Goal: Transaction & Acquisition: Purchase product/service

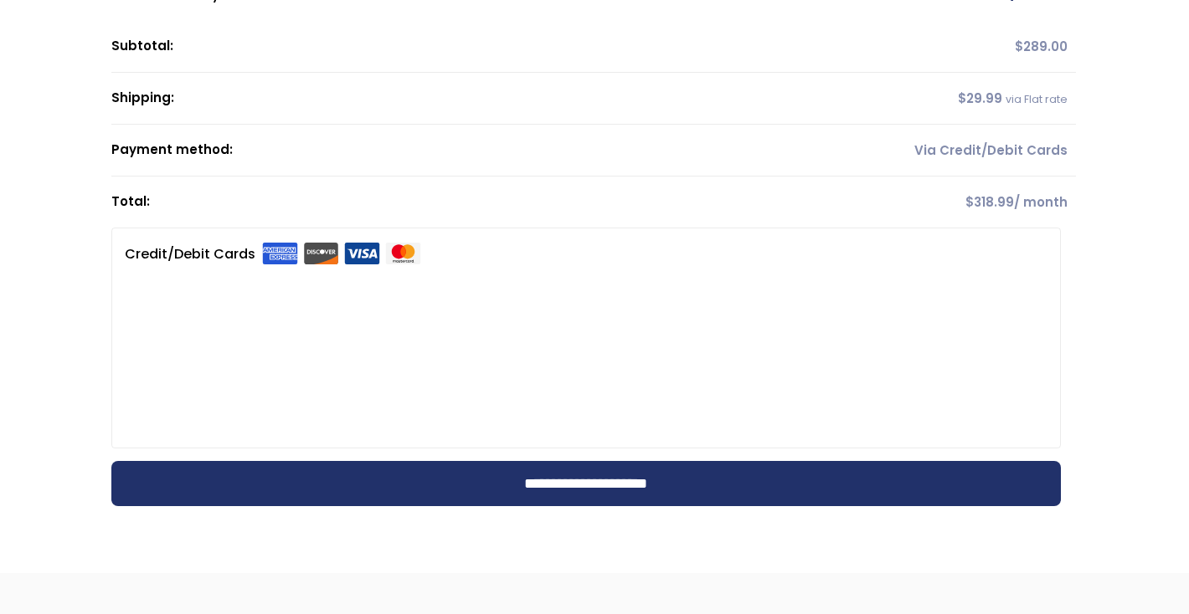
scroll to position [352, 0]
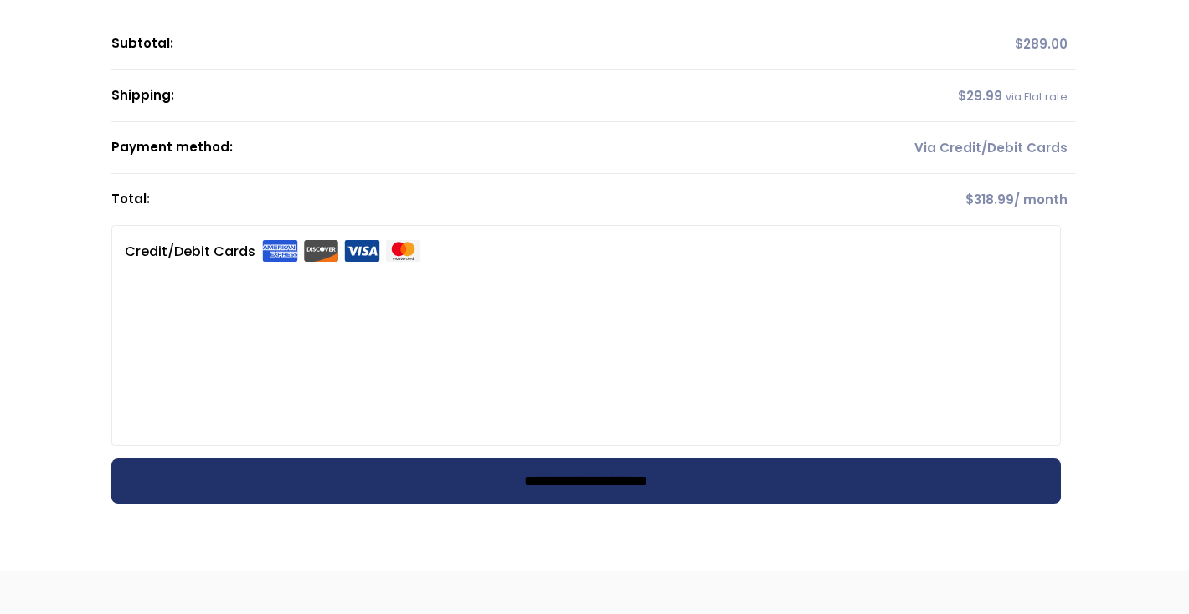
click at [558, 489] on input "**********" at bounding box center [586, 481] width 950 height 45
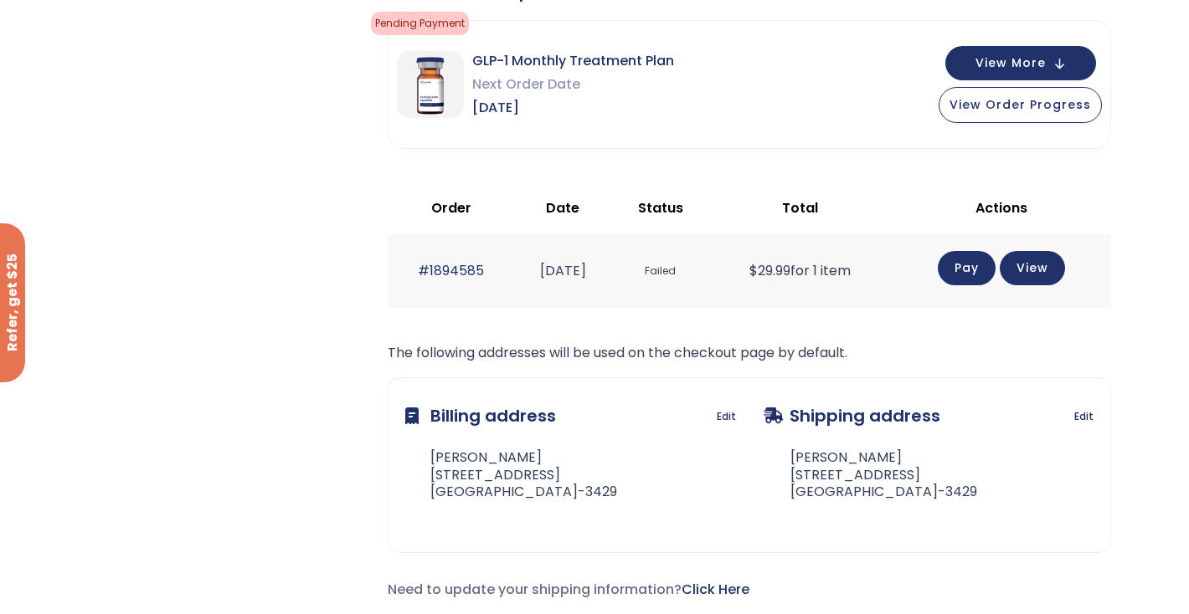
scroll to position [470, 0]
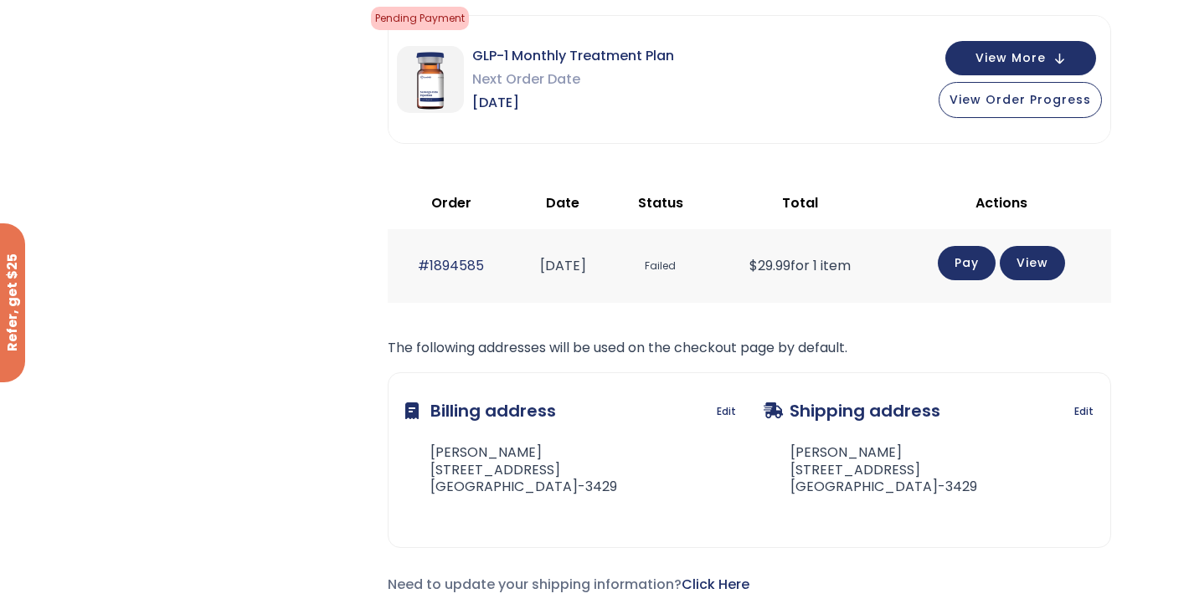
click at [985, 253] on link "Pay" at bounding box center [967, 263] width 58 height 34
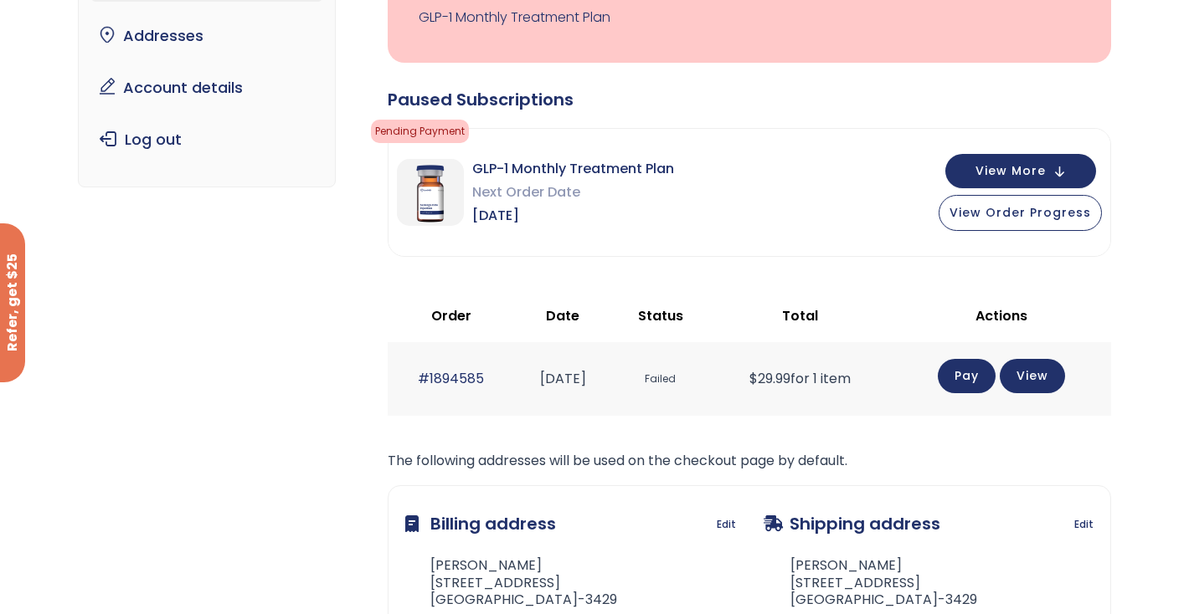
scroll to position [198, 0]
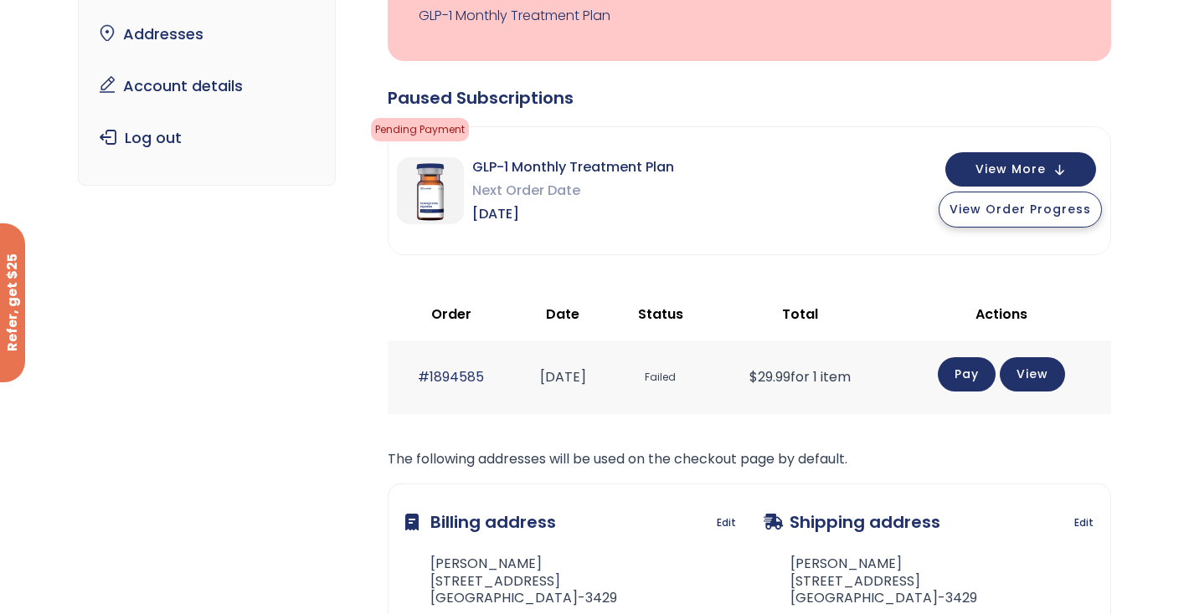
click at [990, 216] on span "View Order Progress" at bounding box center [1019, 209] width 141 height 17
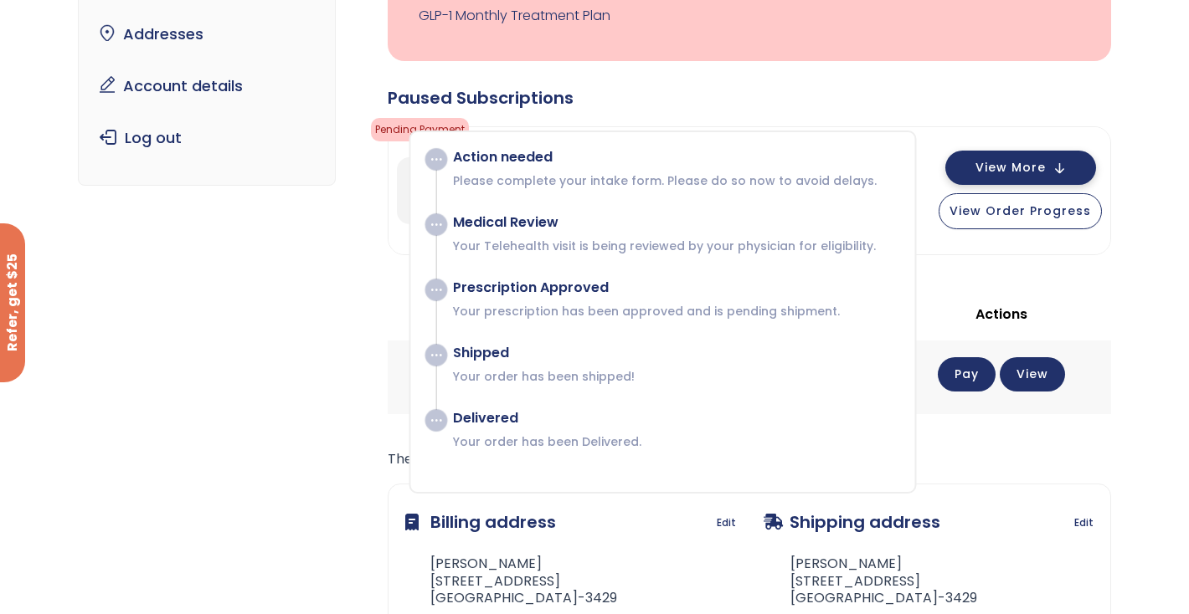
click at [1037, 162] on span "View More" at bounding box center [1010, 167] width 70 height 11
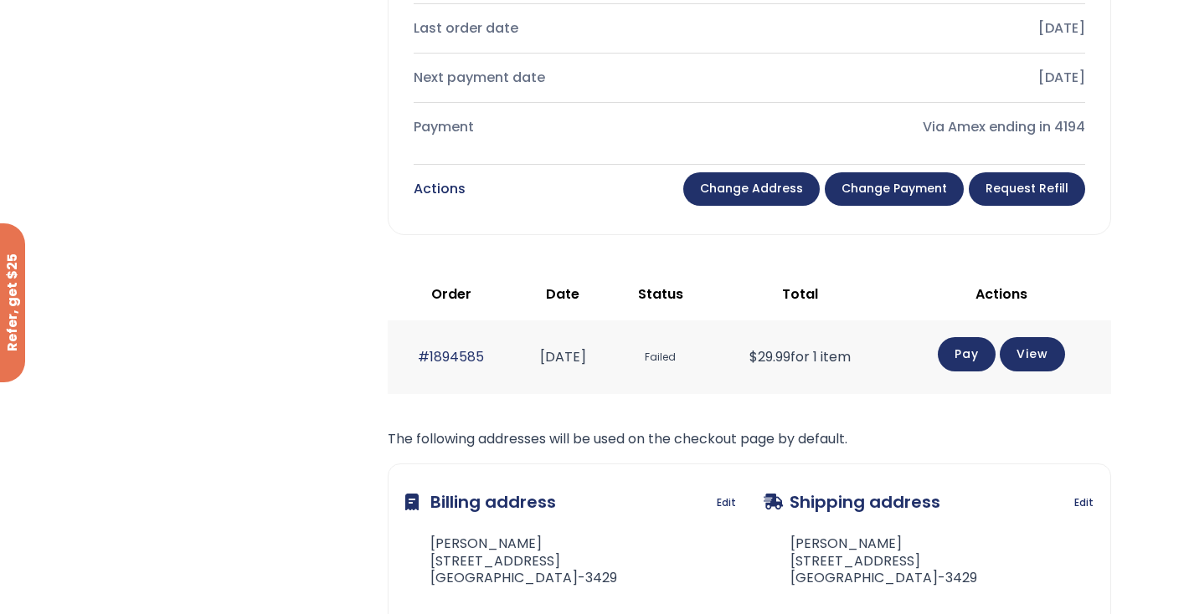
scroll to position [813, 0]
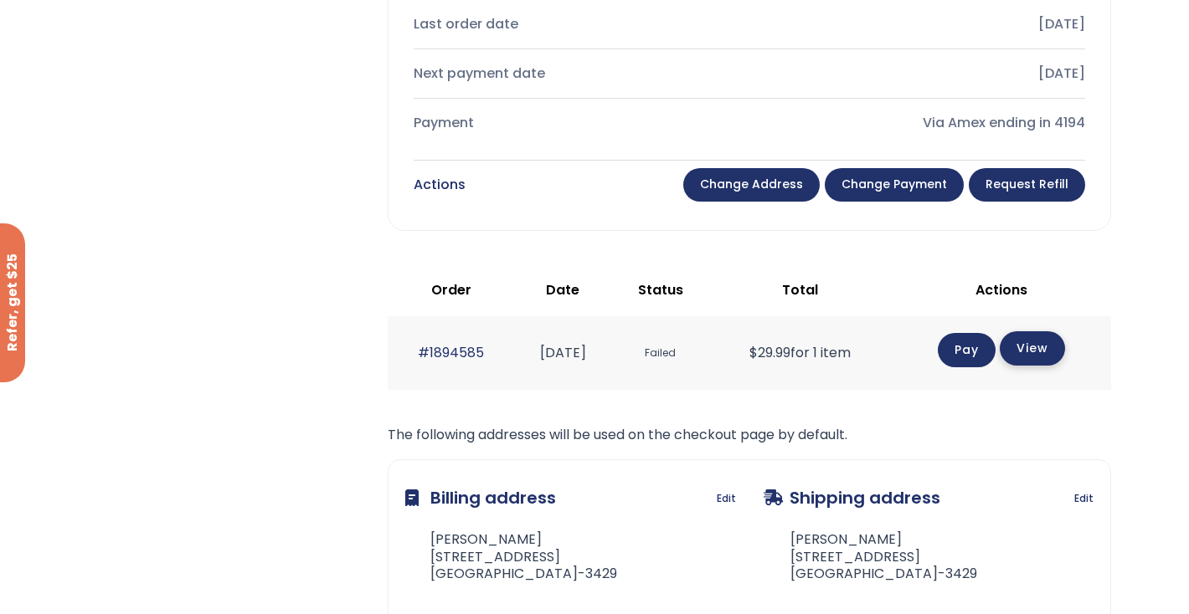
click at [1034, 352] on link "View" at bounding box center [1031, 348] width 65 height 34
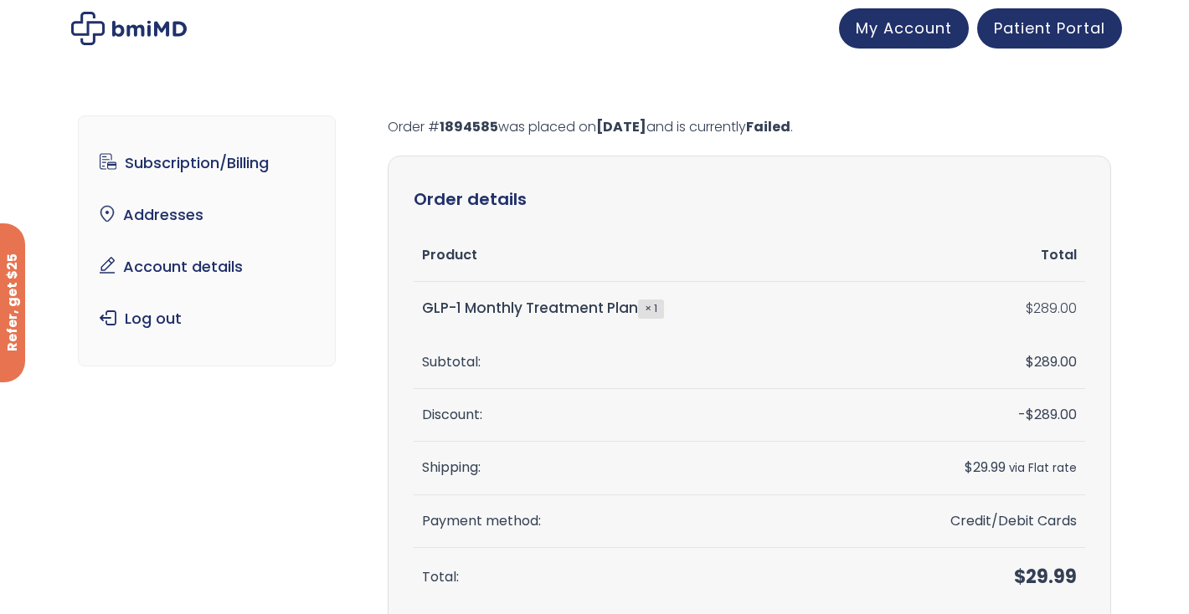
click at [222, 244] on ul "Subscription/Billing bmiRewards Addresses Account details Submit a Review Log o…" at bounding box center [207, 241] width 232 height 191
click at [891, 20] on span "My Account" at bounding box center [903, 25] width 96 height 21
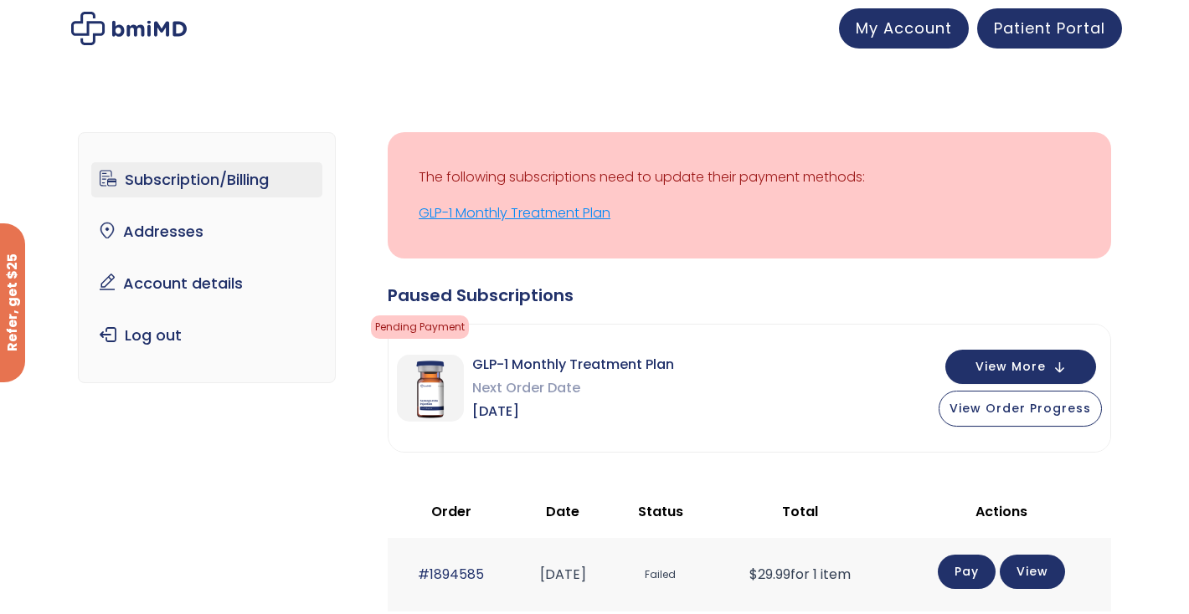
click at [618, 219] on link "GLP-1 Monthly Treatment Plan" at bounding box center [749, 213] width 661 height 23
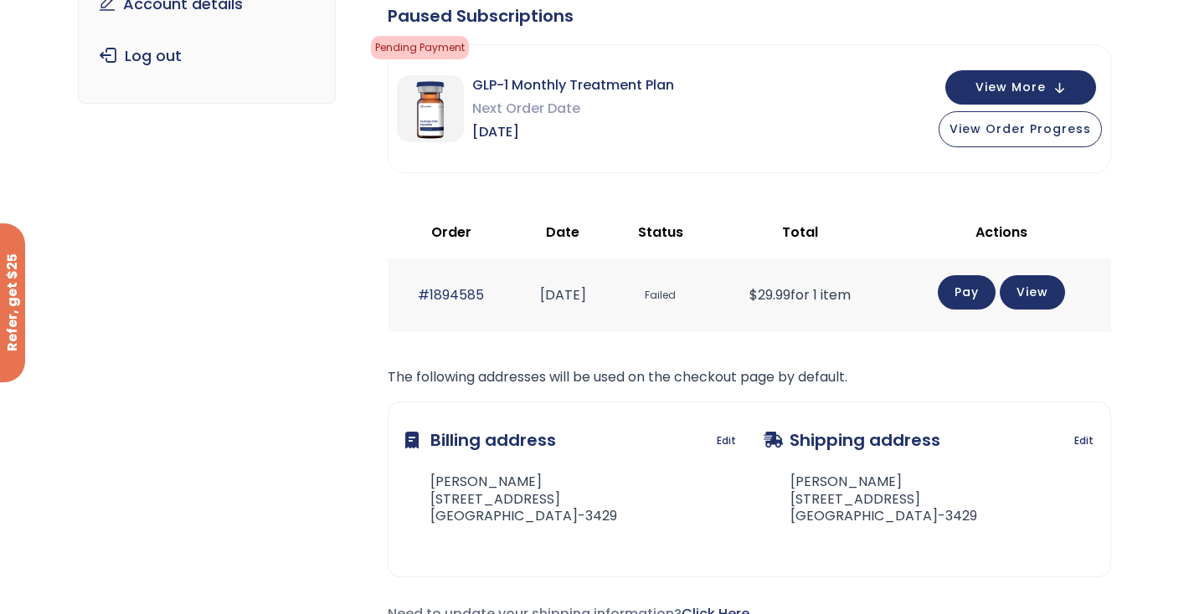
scroll to position [280, 0]
click at [987, 286] on link "Pay" at bounding box center [967, 292] width 58 height 34
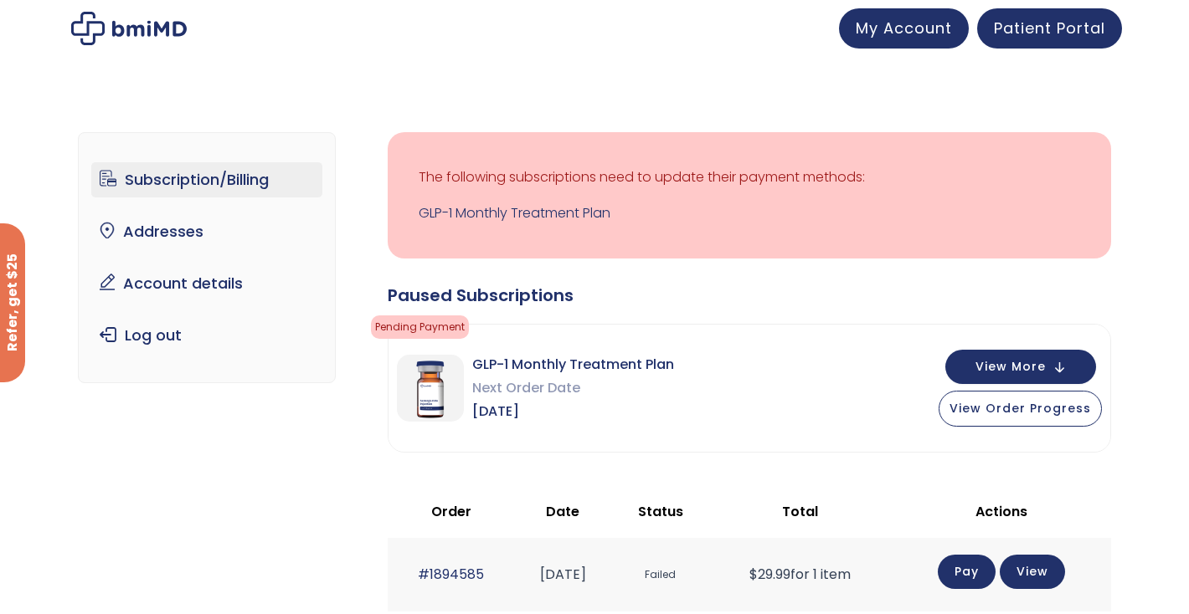
click at [403, 327] on span "Pending Payment" at bounding box center [420, 327] width 98 height 23
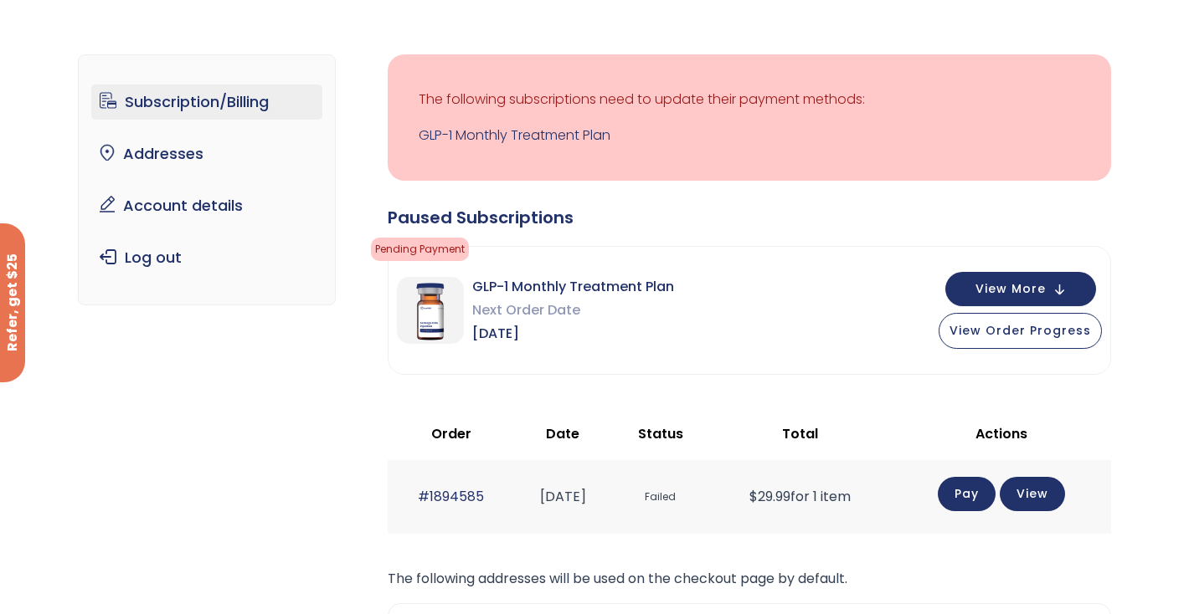
scroll to position [82, 0]
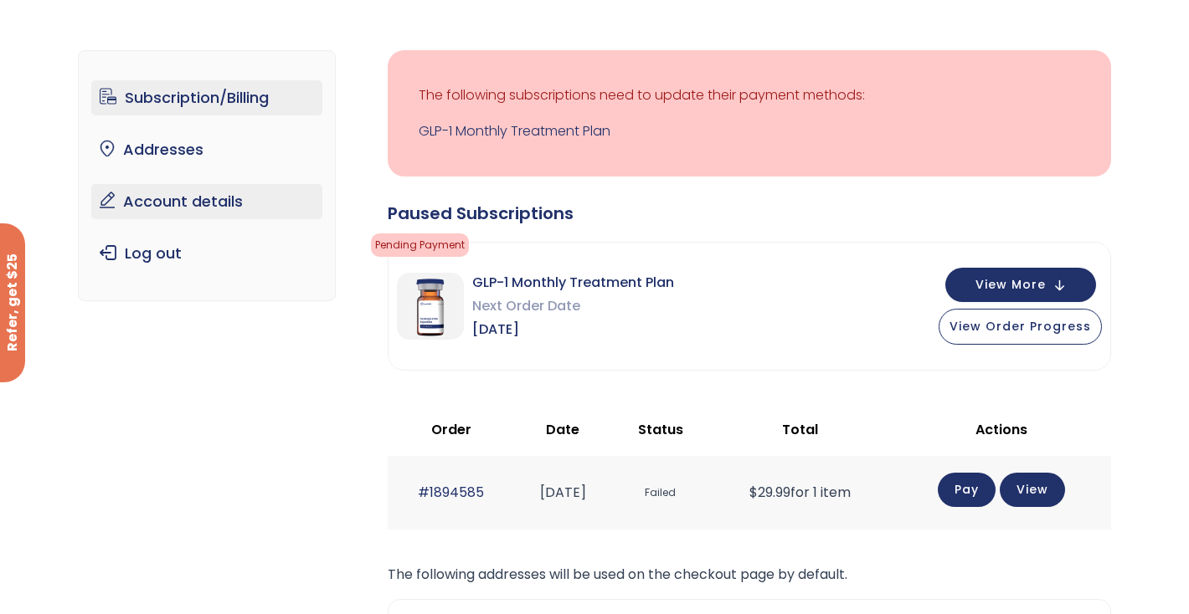
click at [201, 213] on link "Account details" at bounding box center [207, 201] width 232 height 35
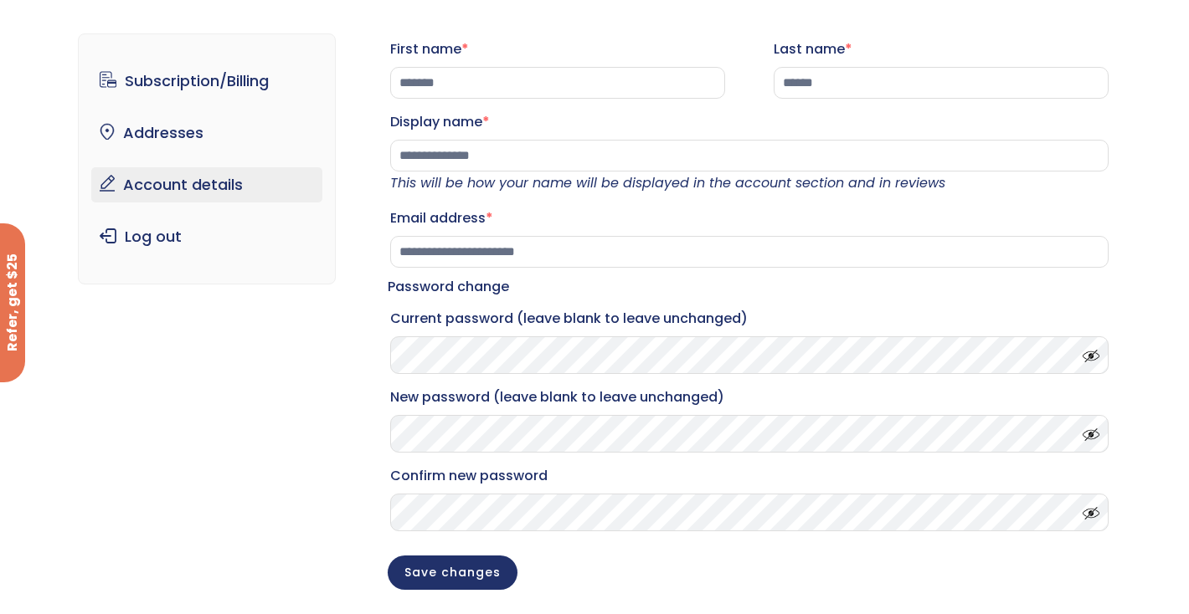
scroll to position [81, 0]
click at [162, 128] on link "Addresses" at bounding box center [207, 133] width 232 height 35
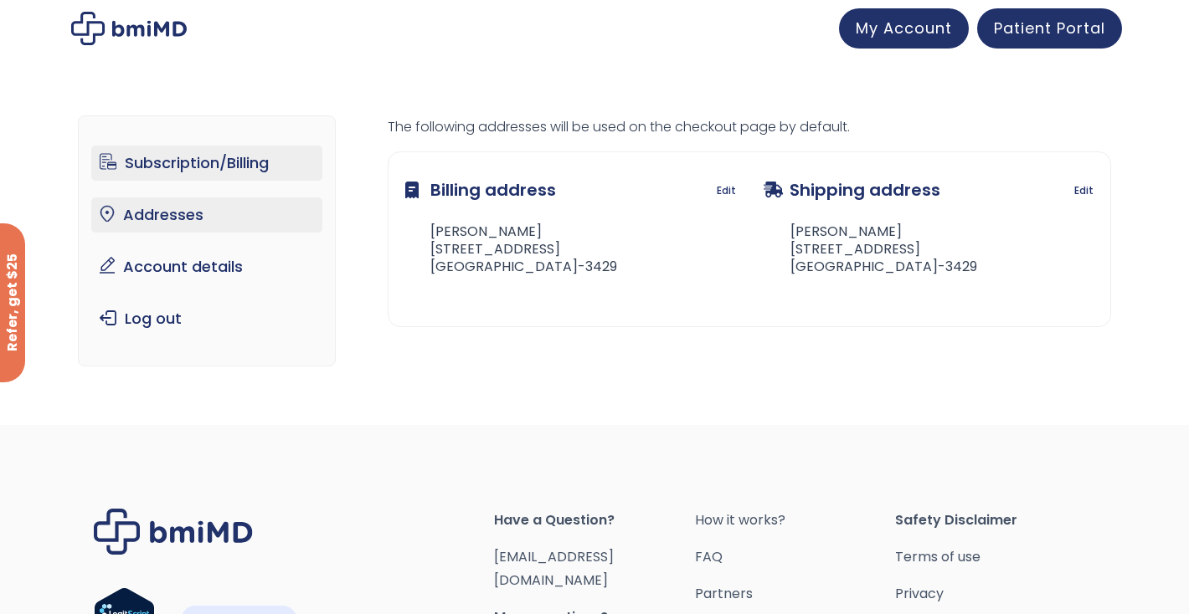
click at [195, 161] on link "Subscription/Billing" at bounding box center [207, 163] width 232 height 35
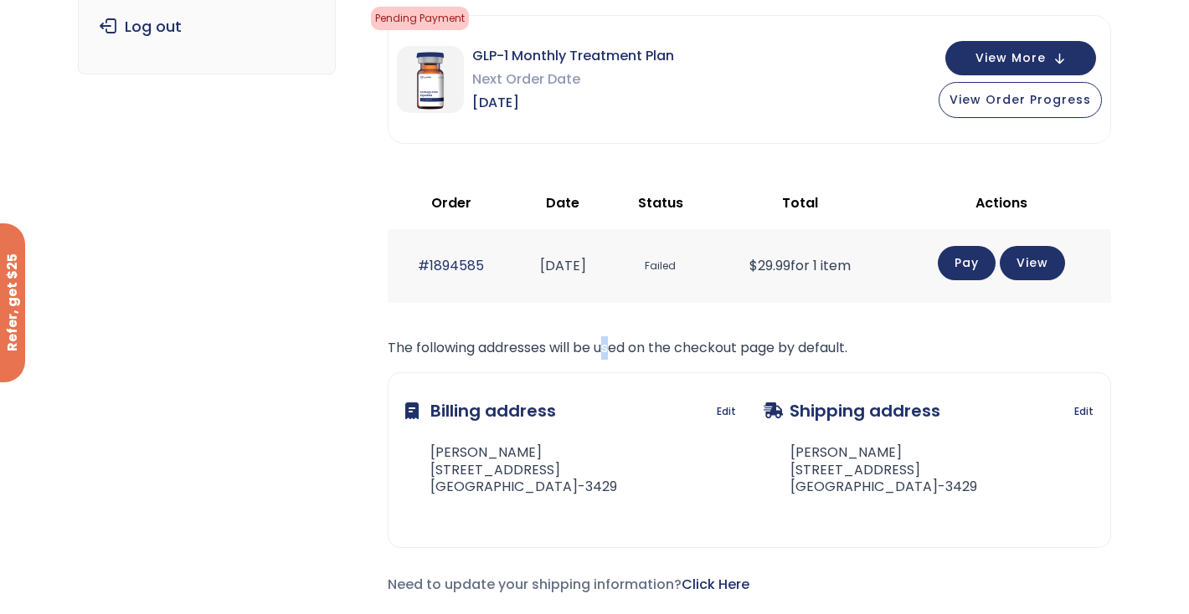
scroll to position [326, 0]
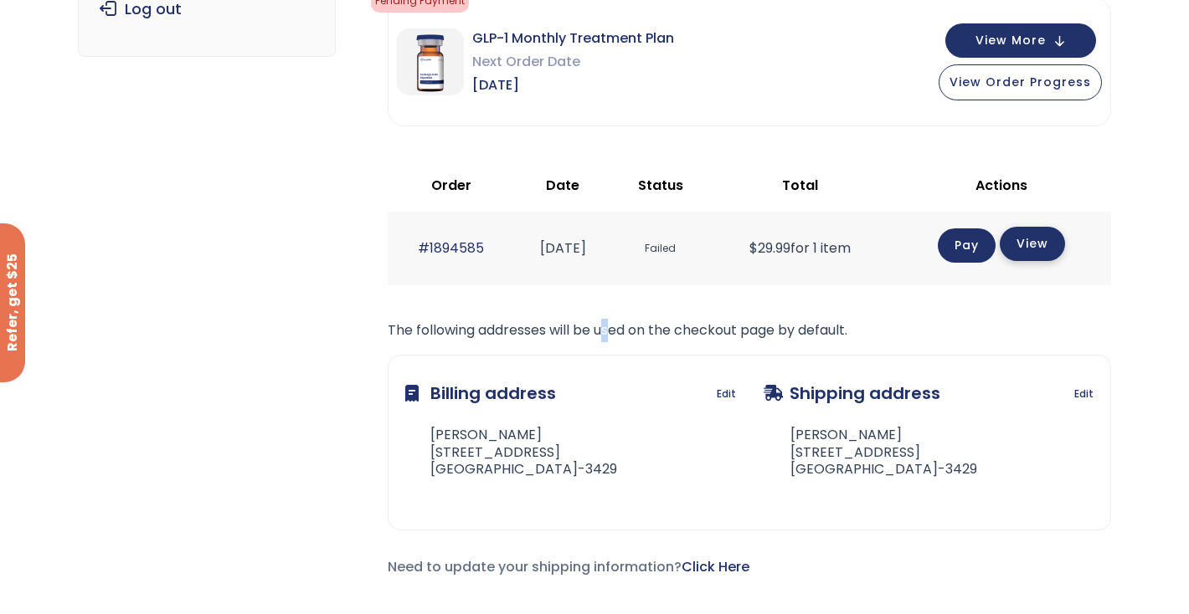
click at [1043, 249] on link "View" at bounding box center [1031, 244] width 65 height 34
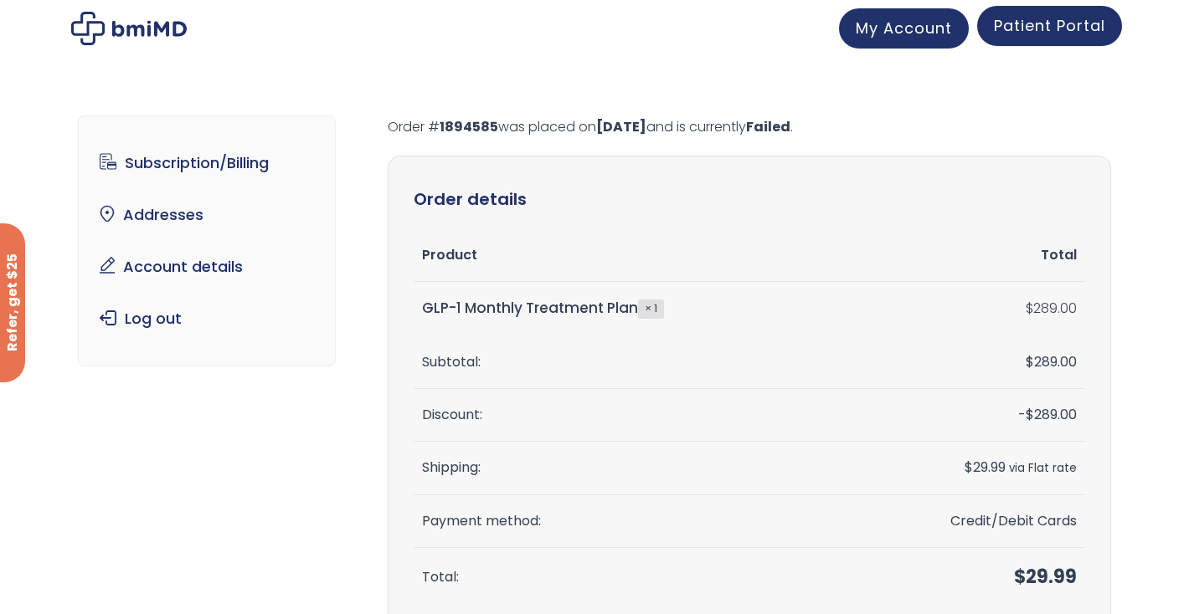
click at [1080, 15] on span "Patient Portal" at bounding box center [1049, 25] width 111 height 21
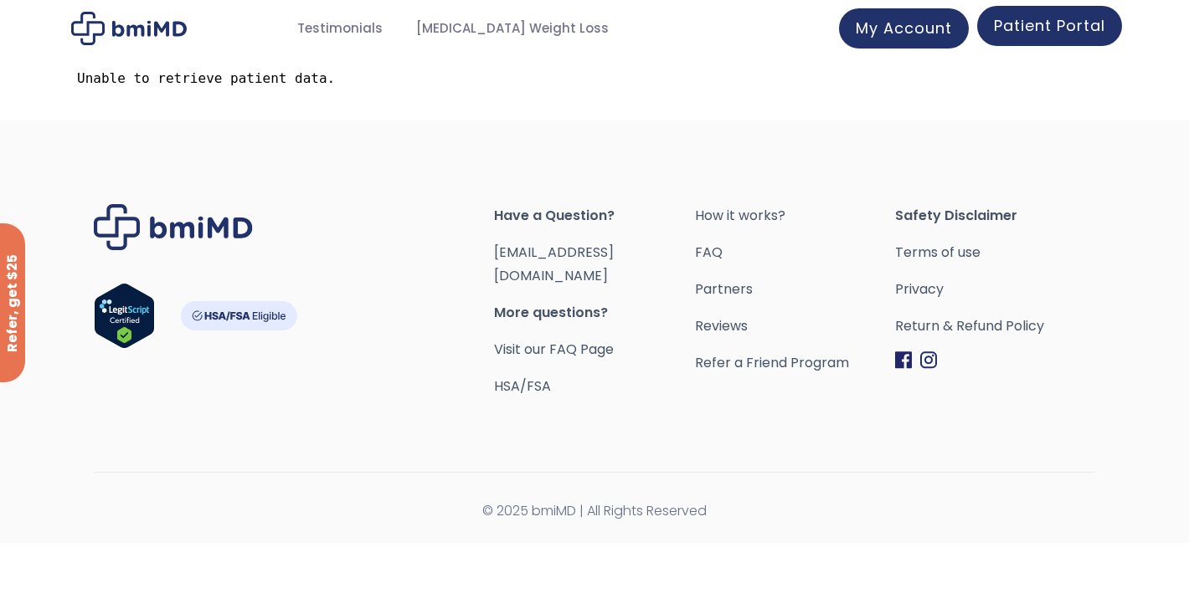
click at [1013, 39] on link "Patient Portal" at bounding box center [1049, 26] width 145 height 40
click at [892, 27] on span "My Account" at bounding box center [903, 25] width 96 height 21
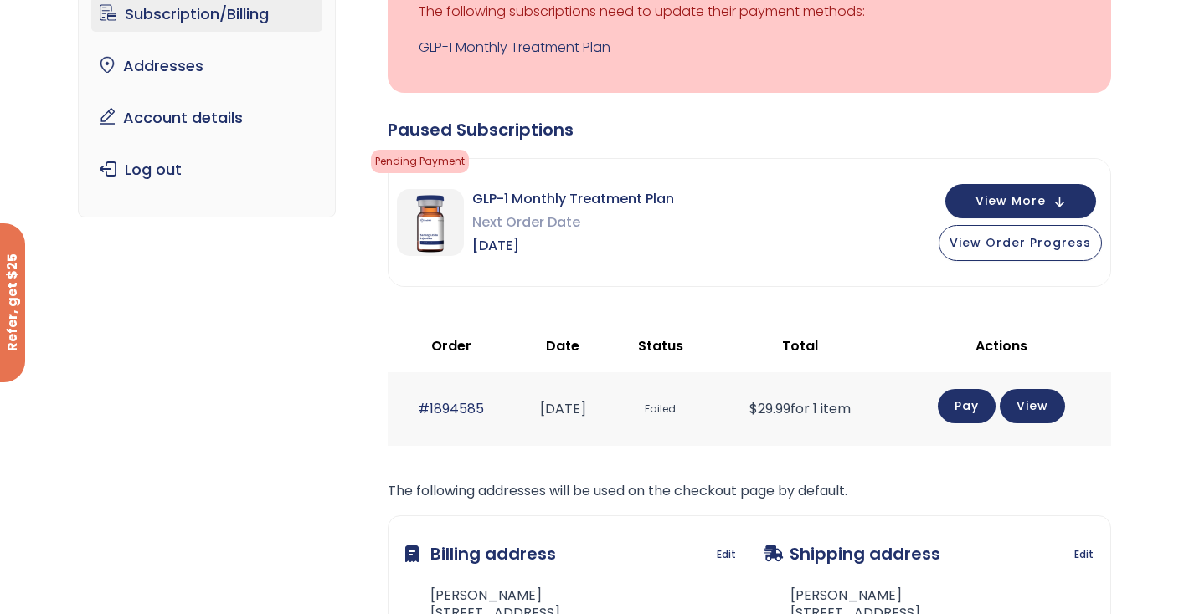
scroll to position [180, 0]
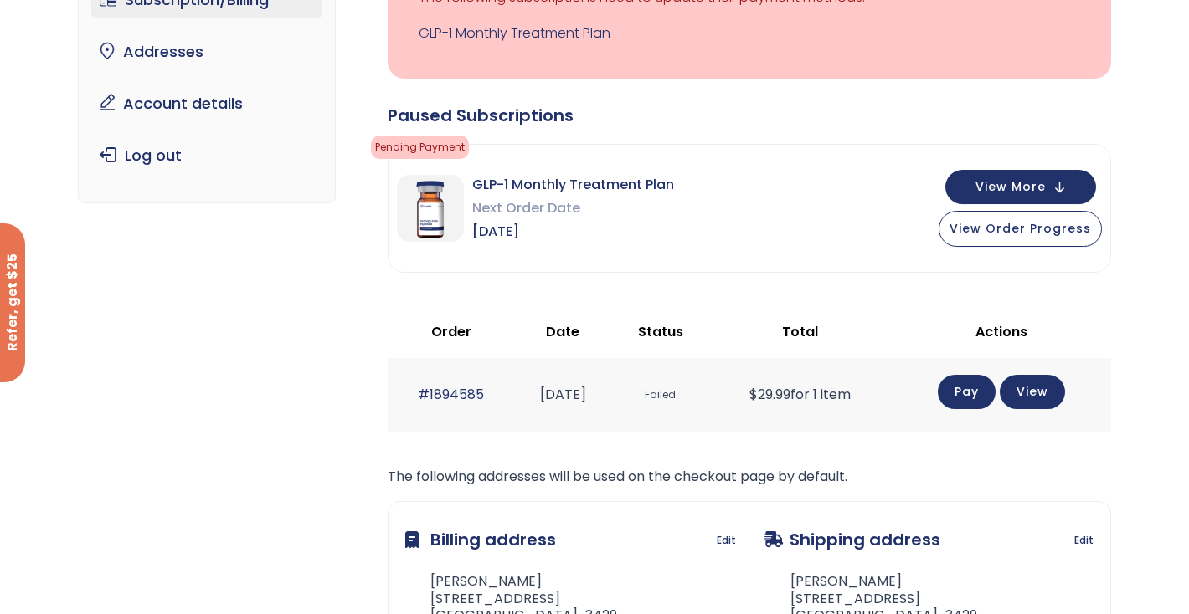
click at [992, 394] on link "Pay" at bounding box center [967, 392] width 58 height 34
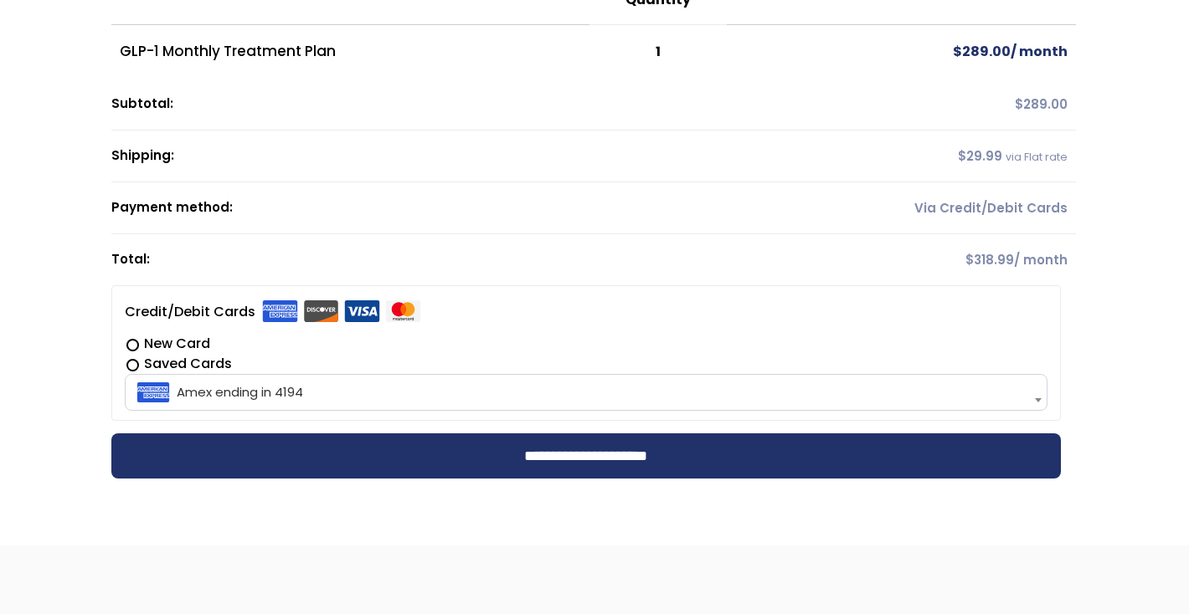
scroll to position [293, 0]
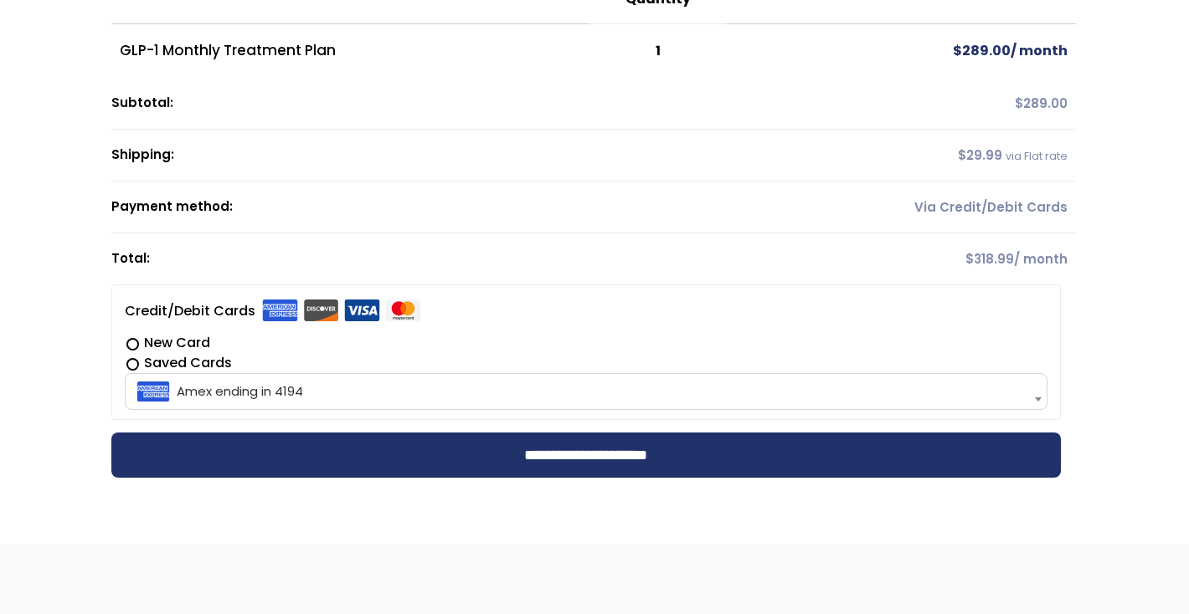
click at [557, 399] on span "Amex ending in 4194" at bounding box center [586, 391] width 913 height 35
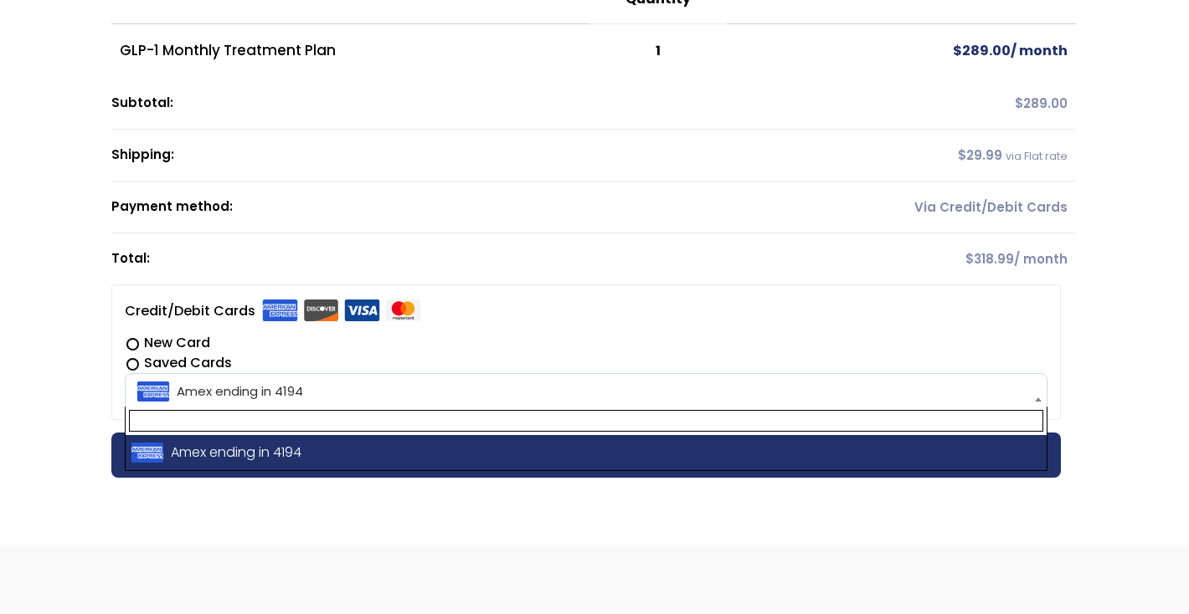
click at [229, 391] on span "Amex ending in 4194" at bounding box center [586, 391] width 913 height 35
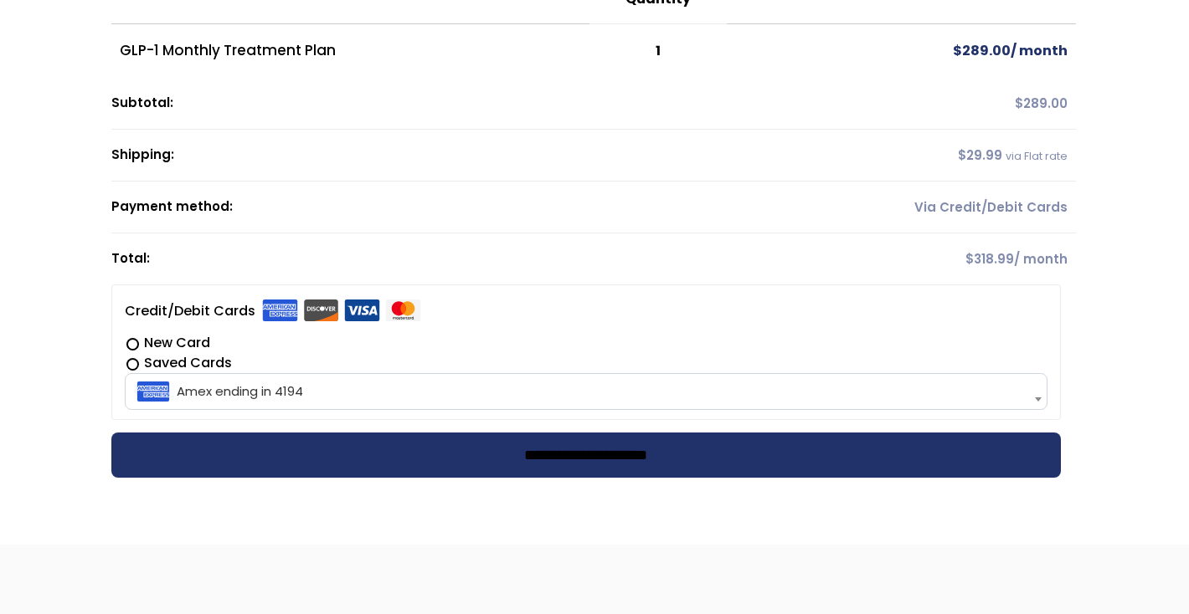
click at [363, 450] on input "**********" at bounding box center [586, 455] width 950 height 45
click at [132, 342] on div at bounding box center [593, 233] width 965 height 516
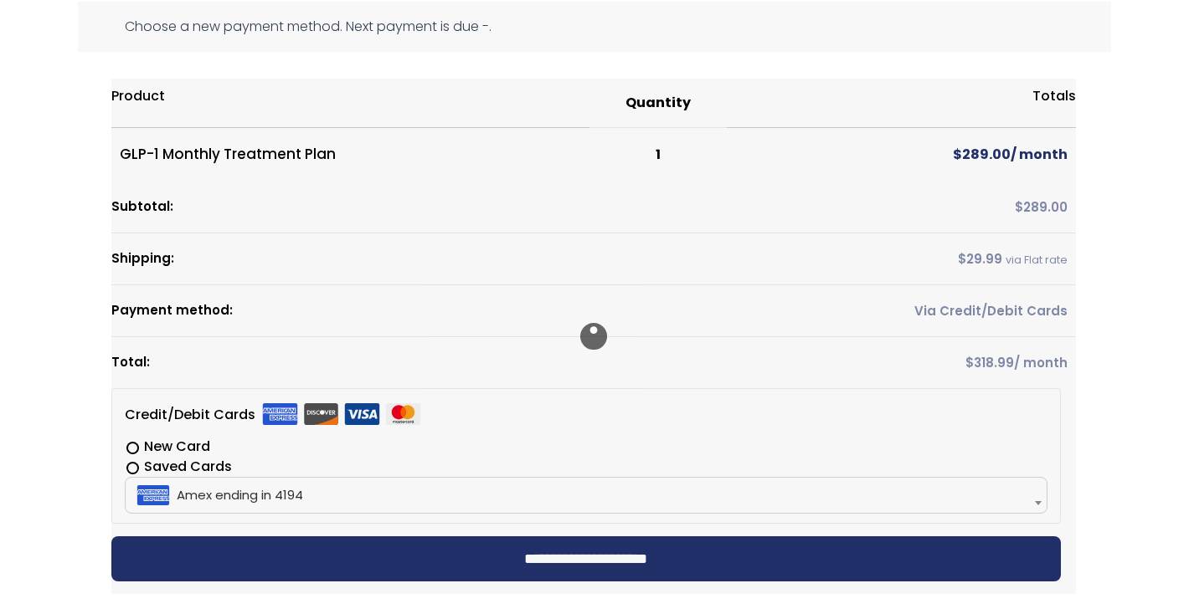
scroll to position [198, 0]
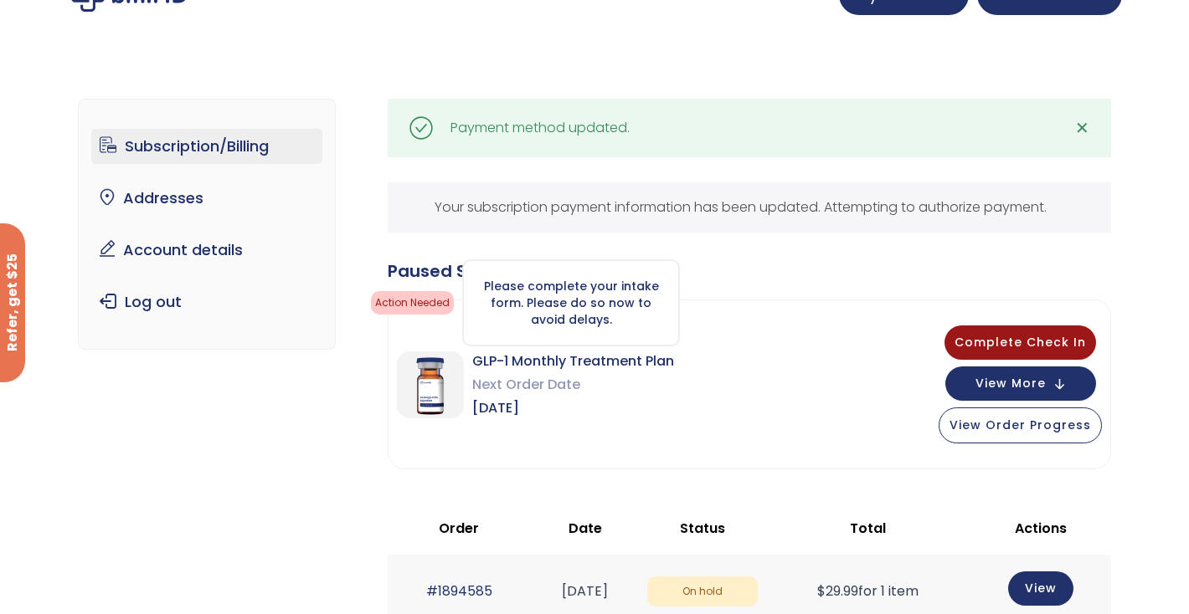
scroll to position [38, 0]
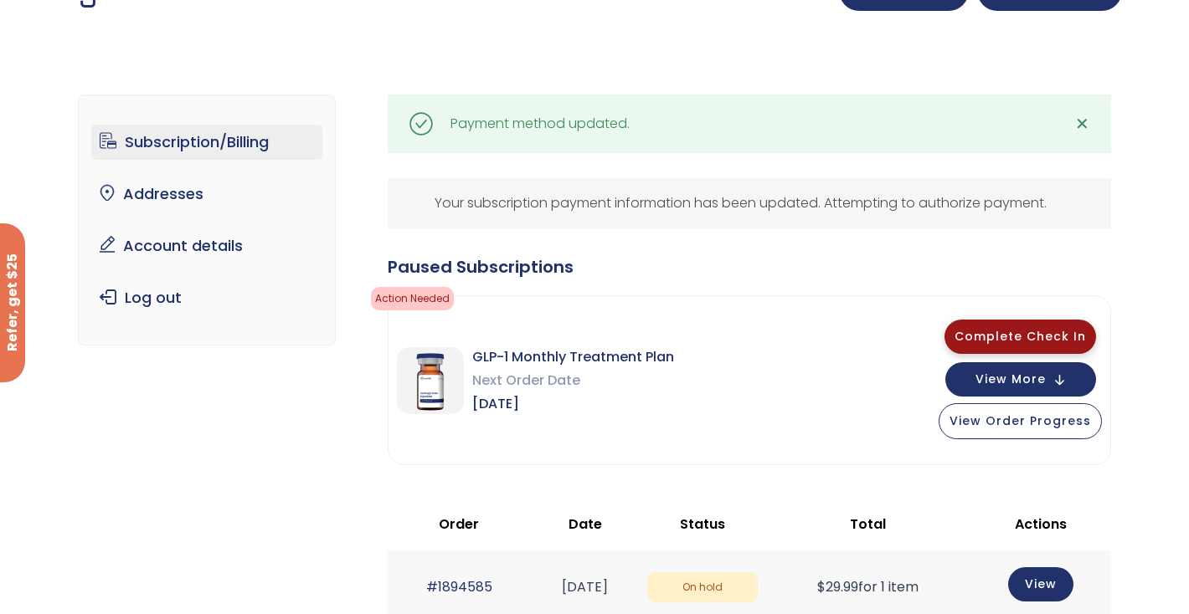
click at [1059, 337] on span "Complete Check In" at bounding box center [1019, 336] width 131 height 17
